Goal: Use online tool/utility: Utilize a website feature to perform a specific function

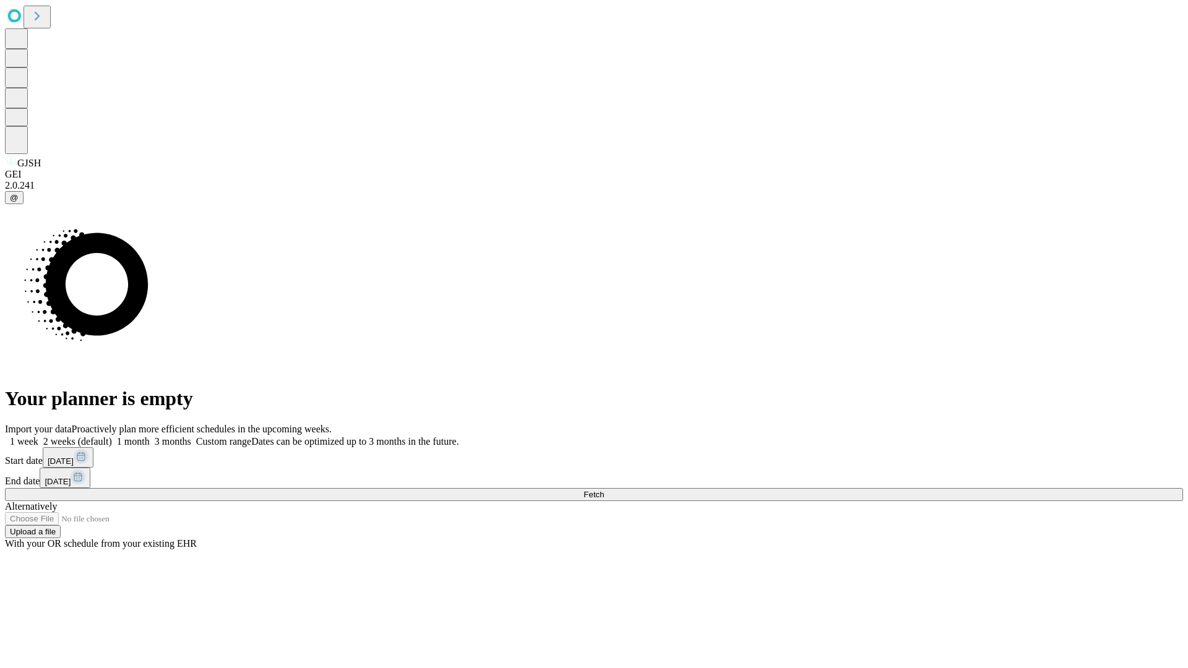
click at [604, 490] on span "Fetch" at bounding box center [594, 494] width 20 height 9
